Goal: Task Accomplishment & Management: Manage account settings

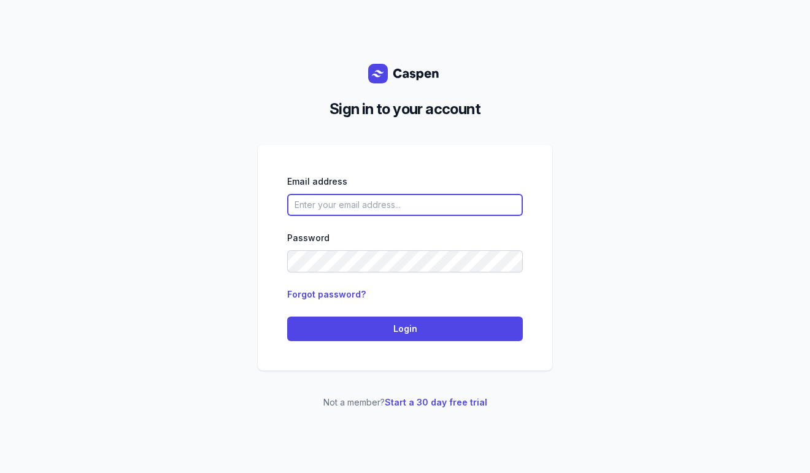
click at [427, 210] on input "email" at bounding box center [405, 205] width 236 height 22
type input "[EMAIL_ADDRESS][DOMAIN_NAME]"
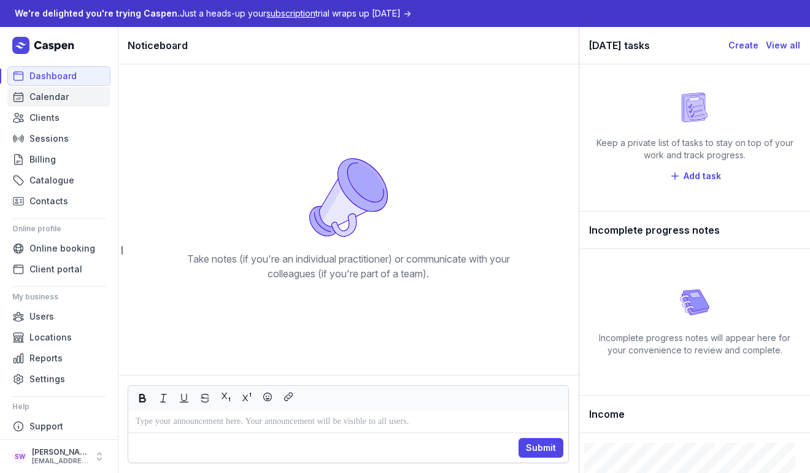
click at [28, 95] on link "Calendar" at bounding box center [58, 97] width 103 height 20
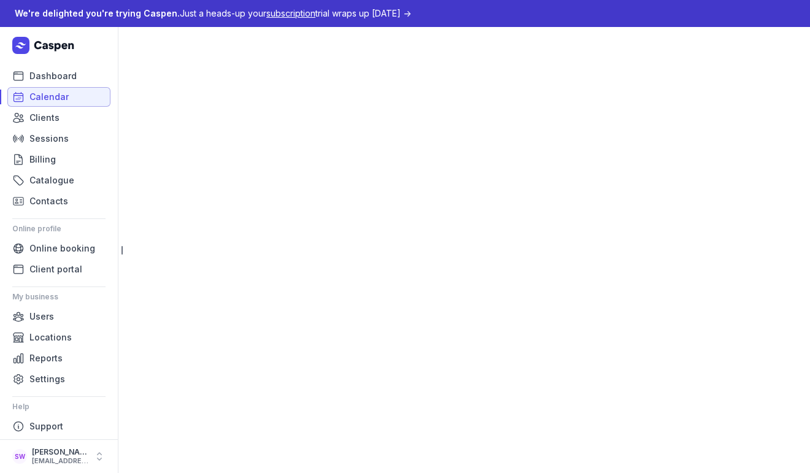
select select "week"
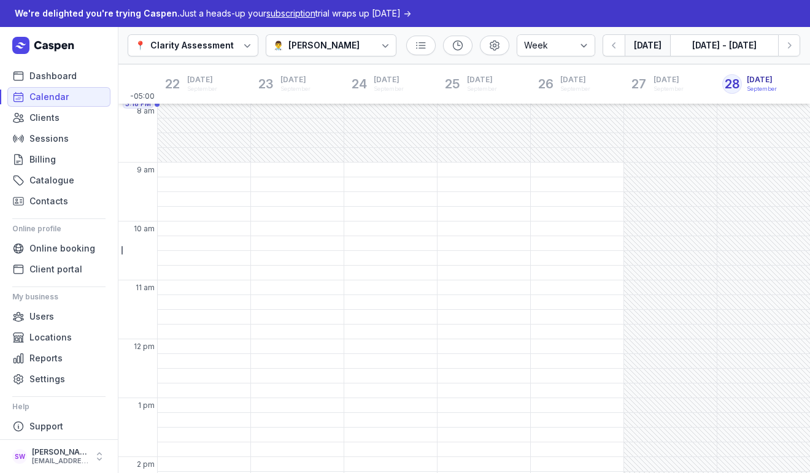
scroll to position [277, 0]
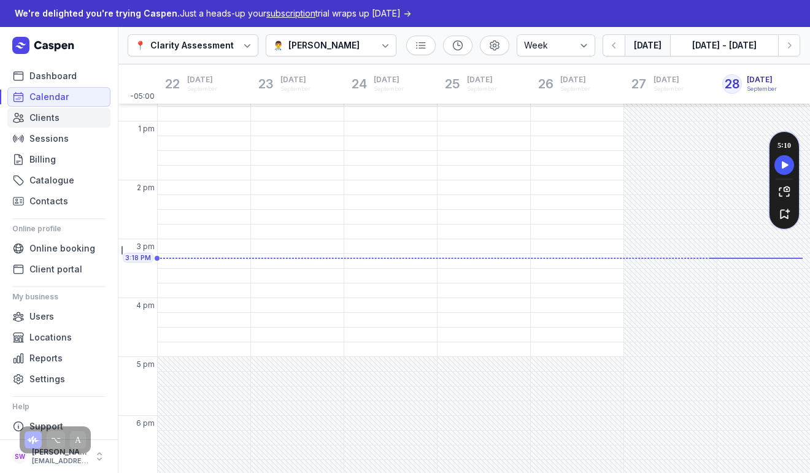
click at [66, 119] on link "Clients" at bounding box center [58, 118] width 103 height 20
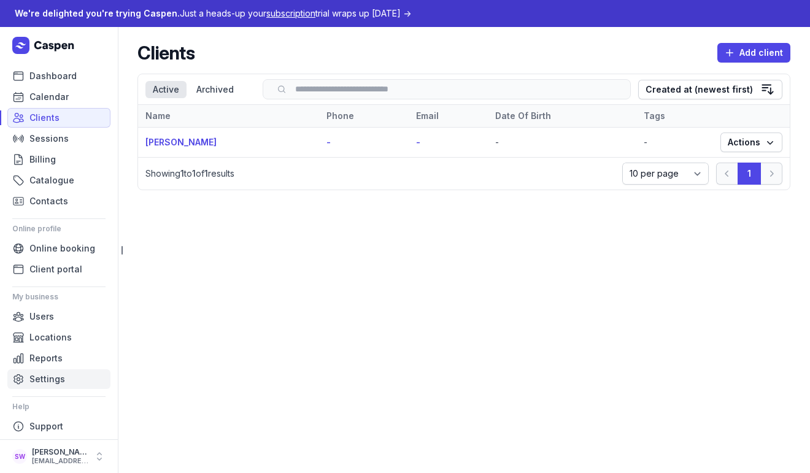
click at [58, 381] on span "Settings" at bounding box center [47, 379] width 36 height 15
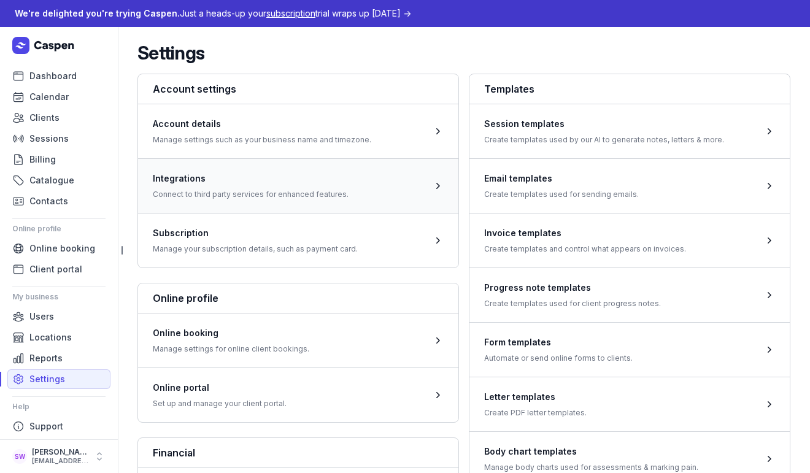
click at [357, 182] on span at bounding box center [298, 185] width 320 height 55
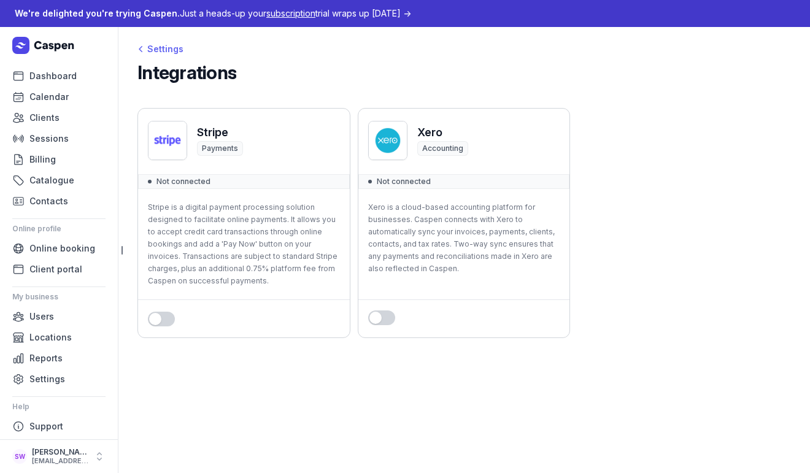
click at [153, 47] on div "Settings" at bounding box center [161, 49] width 46 height 15
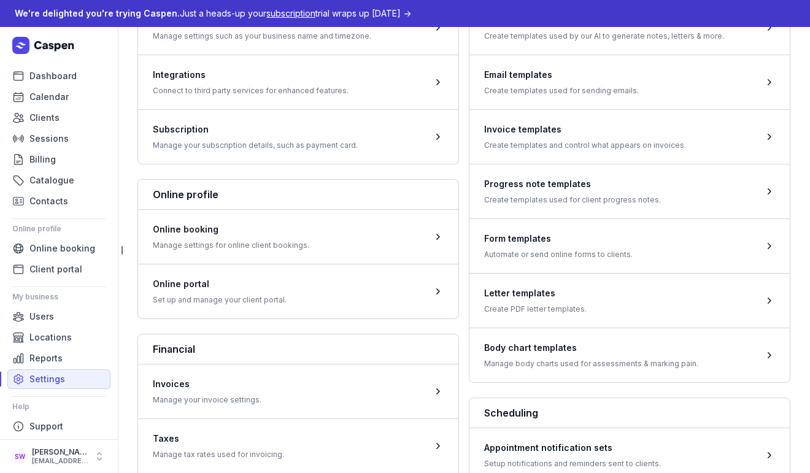
scroll to position [17, 0]
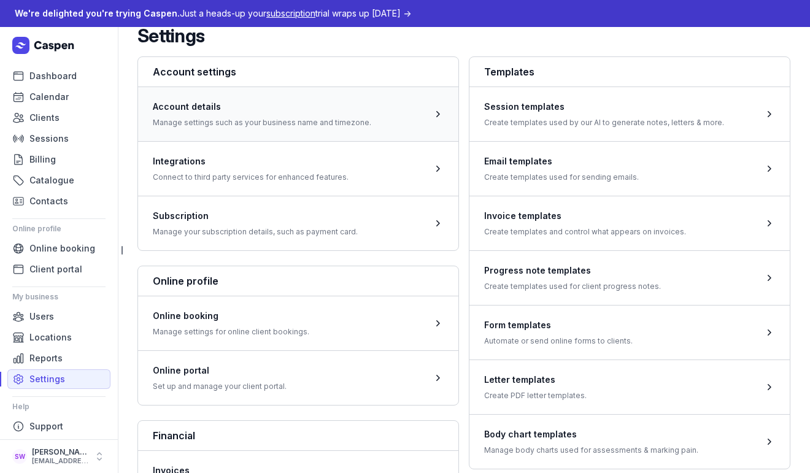
click at [372, 122] on span at bounding box center [298, 114] width 320 height 55
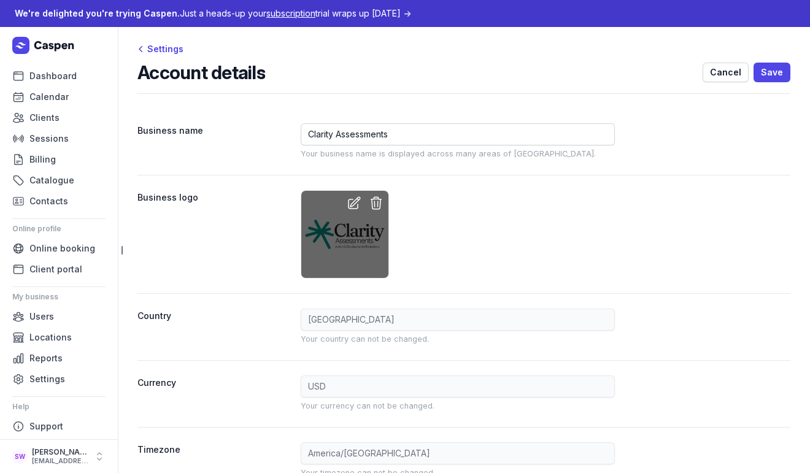
click at [376, 205] on icon at bounding box center [376, 203] width 15 height 15
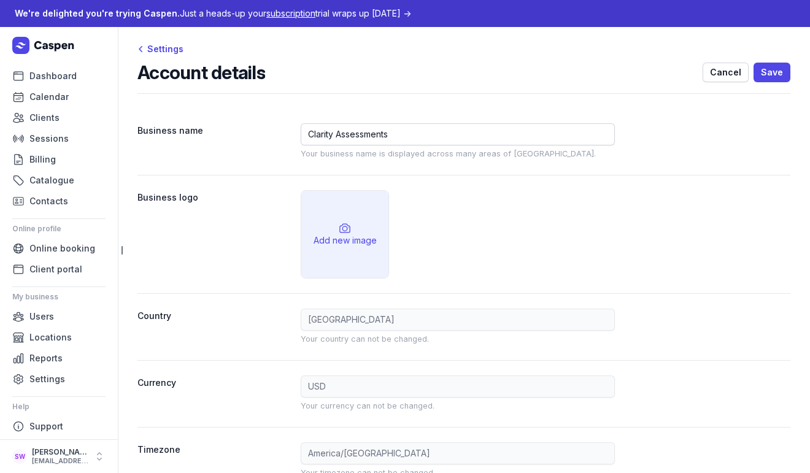
click at [341, 242] on div "Add new image" at bounding box center [345, 241] width 63 height 12
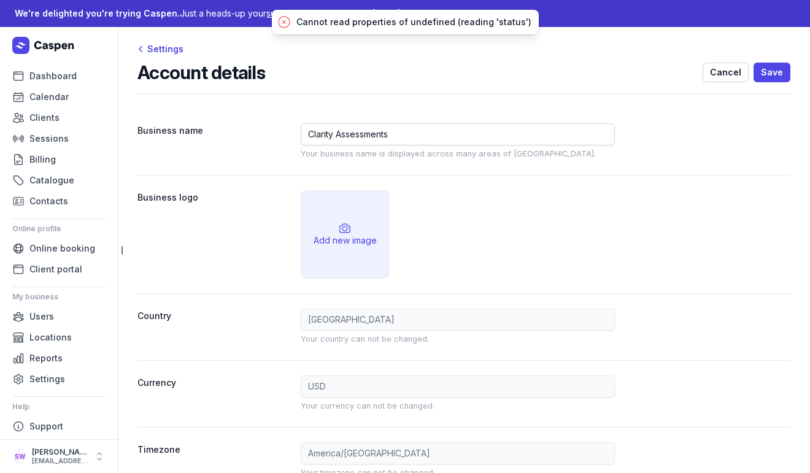
click at [355, 254] on div "Add new image" at bounding box center [344, 234] width 87 height 87
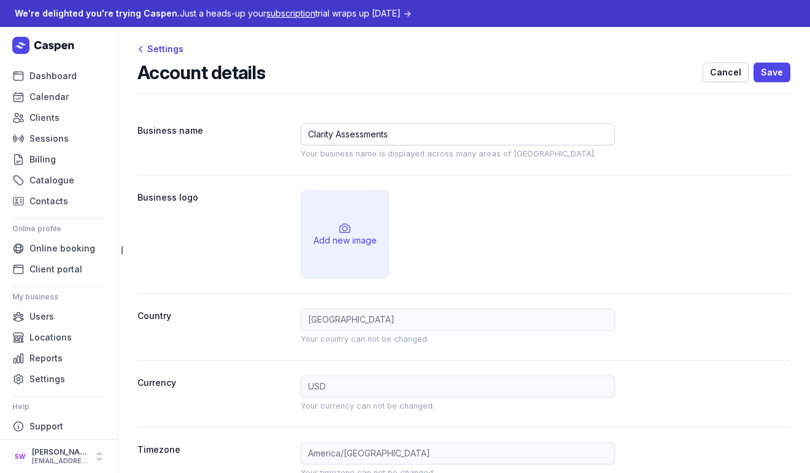
click at [348, 226] on icon at bounding box center [345, 228] width 12 height 12
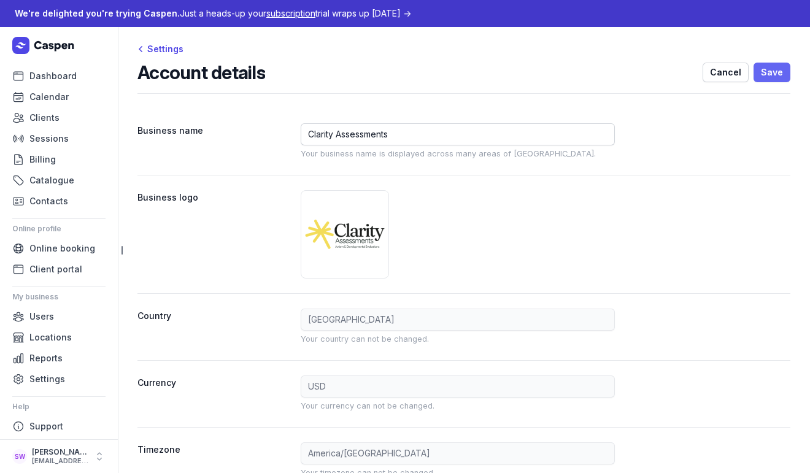
click at [764, 69] on span "Save" at bounding box center [772, 72] width 22 height 15
